Goal: Register for event/course

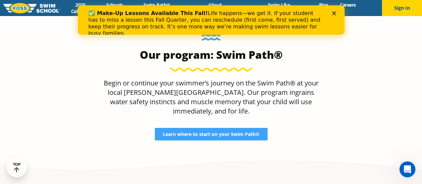
scroll to position [557, 0]
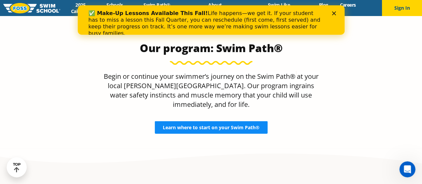
click at [242, 125] on span "Learn where to start on your Swim Path®" at bounding box center [211, 127] width 97 height 5
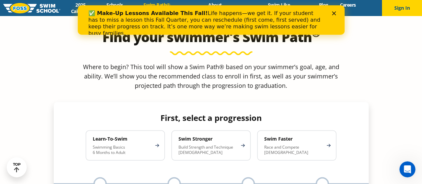
scroll to position [577, 0]
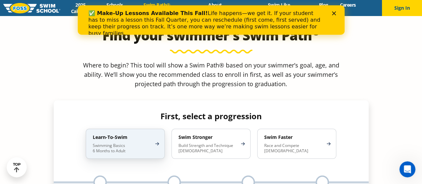
click at [146, 128] on div "Learn-To-Swim Swimming Basics 6 Months to Adult" at bounding box center [125, 143] width 79 height 30
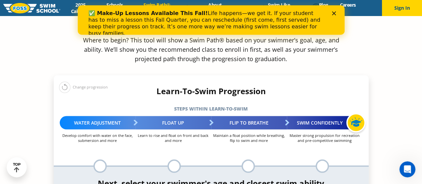
scroll to position [602, 0]
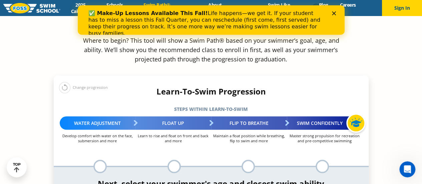
click at [173, 159] on div at bounding box center [173, 165] width 13 height 13
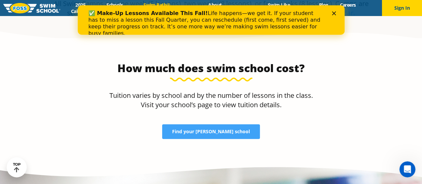
scroll to position [1391, 0]
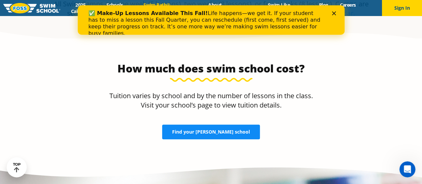
click at [229, 129] on span "Find your [PERSON_NAME] school" at bounding box center [211, 131] width 78 height 5
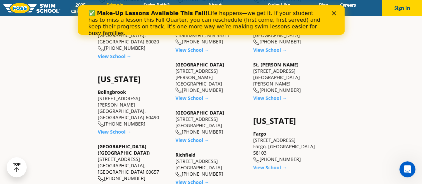
scroll to position [337, 0]
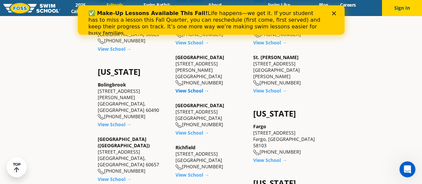
click at [199, 87] on link "View School →" at bounding box center [192, 90] width 34 height 6
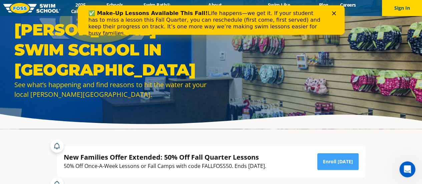
click at [334, 13] on icon "Close" at bounding box center [334, 13] width 4 height 4
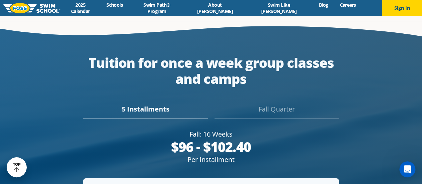
scroll to position [1198, 0]
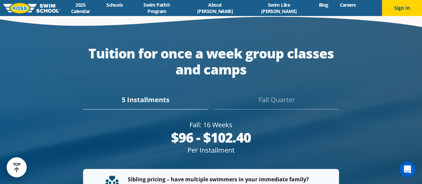
click at [285, 95] on div "Fall Quarter" at bounding box center [276, 102] width 124 height 15
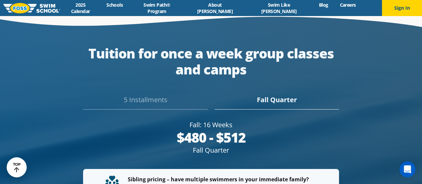
click at [166, 95] on div "5 Installments" at bounding box center [145, 102] width 124 height 15
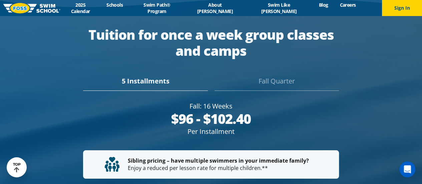
scroll to position [1188, 0]
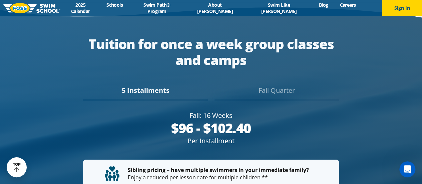
click at [264, 86] on div "Fall Quarter" at bounding box center [276, 92] width 124 height 15
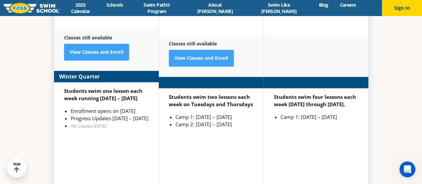
scroll to position [1671, 0]
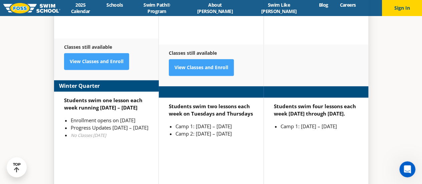
click at [119, 97] on strong "Students swim one lesson each week running Jan 2 – March 12" at bounding box center [103, 104] width 78 height 14
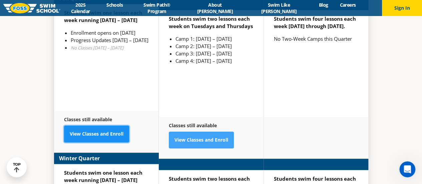
scroll to position [1608, 0]
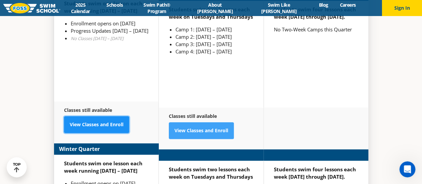
click at [101, 120] on link "View Classes and Enroll" at bounding box center [96, 124] width 65 height 17
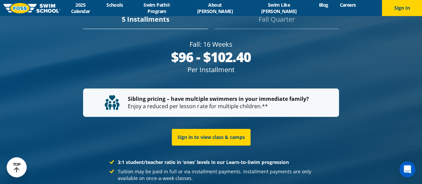
scroll to position [1250, 0]
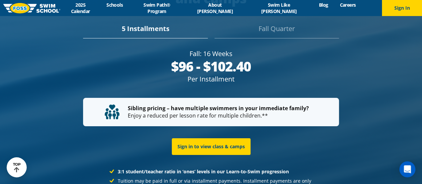
click at [273, 24] on div "Fall Quarter" at bounding box center [276, 31] width 124 height 15
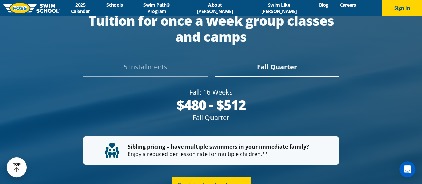
scroll to position [1221, 0]
